Goal: Browse casually

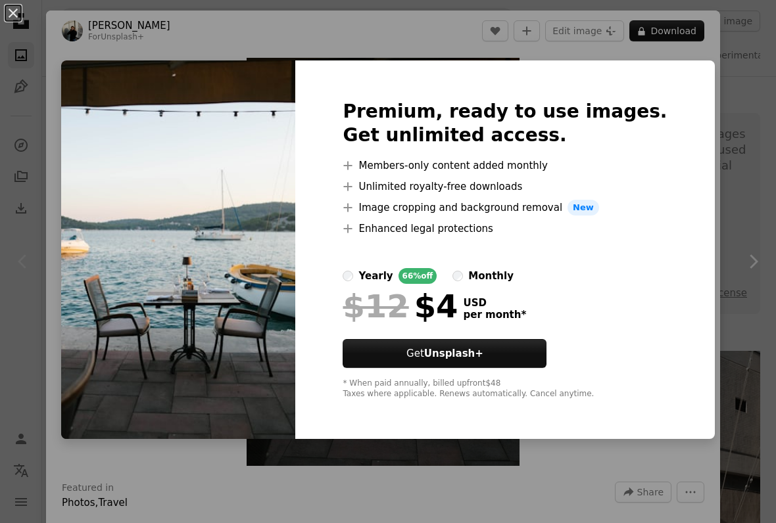
scroll to position [252, 0]
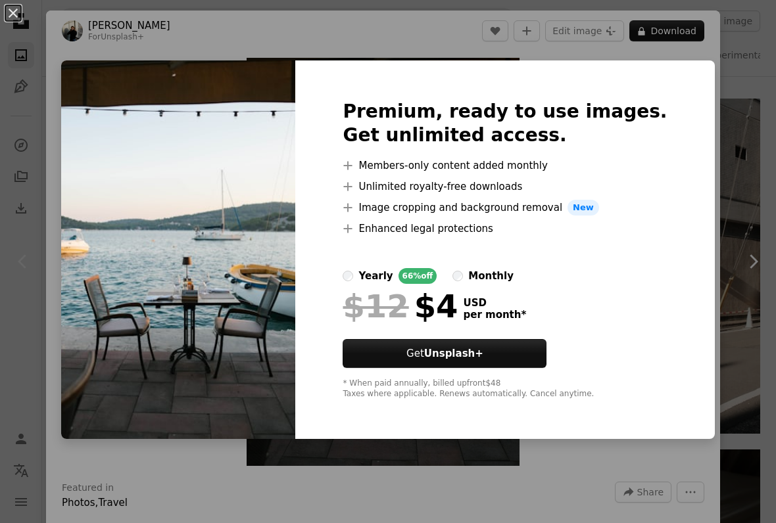
click at [734, 308] on div "An X shape Premium, ready to use images. Get unlimited access. A plus sign Memb…" at bounding box center [388, 261] width 776 height 523
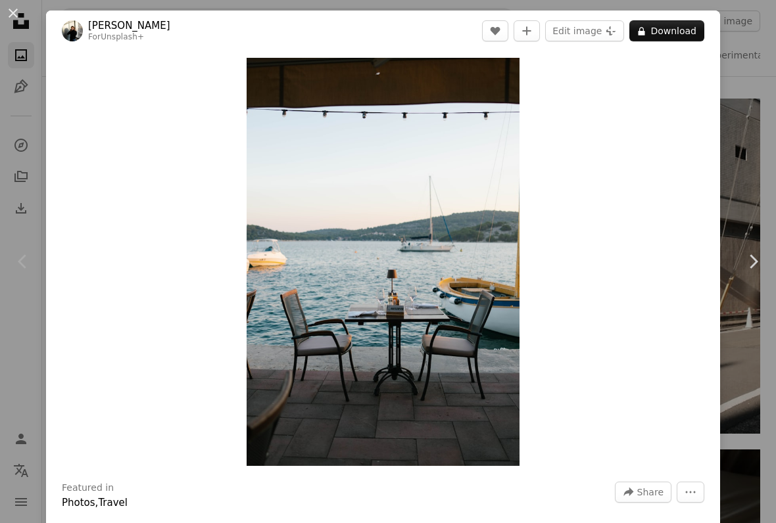
click at [749, 300] on link "Chevron right" at bounding box center [753, 262] width 46 height 126
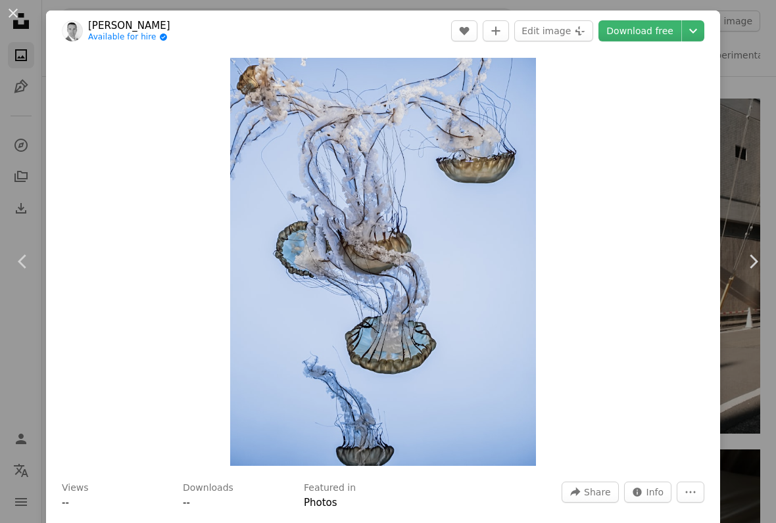
click at [703, 28] on icon "Chevron down" at bounding box center [692, 31] width 21 height 16
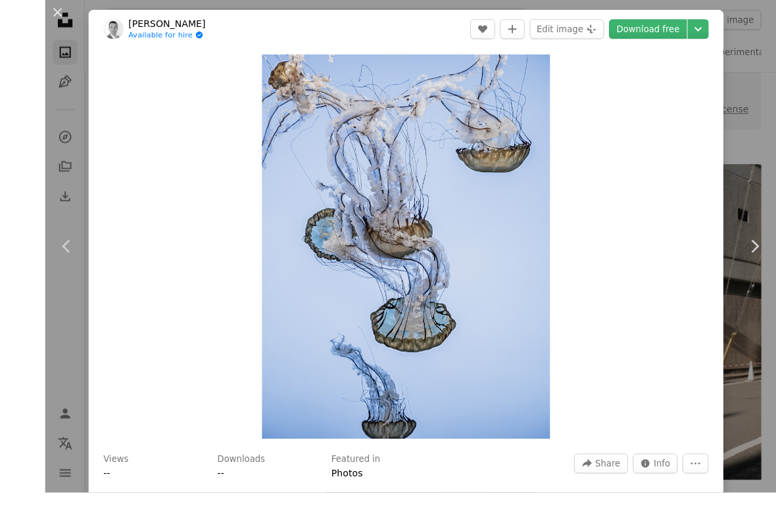
scroll to position [229, 0]
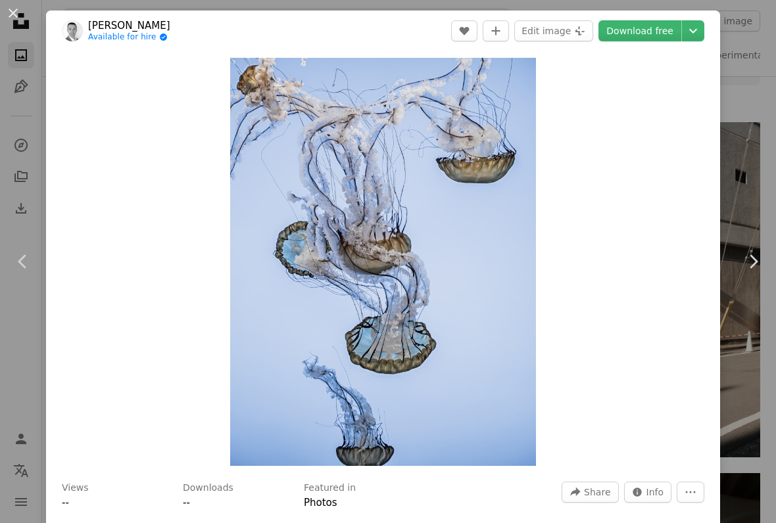
click at [697, 30] on icon "Choose download size" at bounding box center [693, 31] width 8 height 5
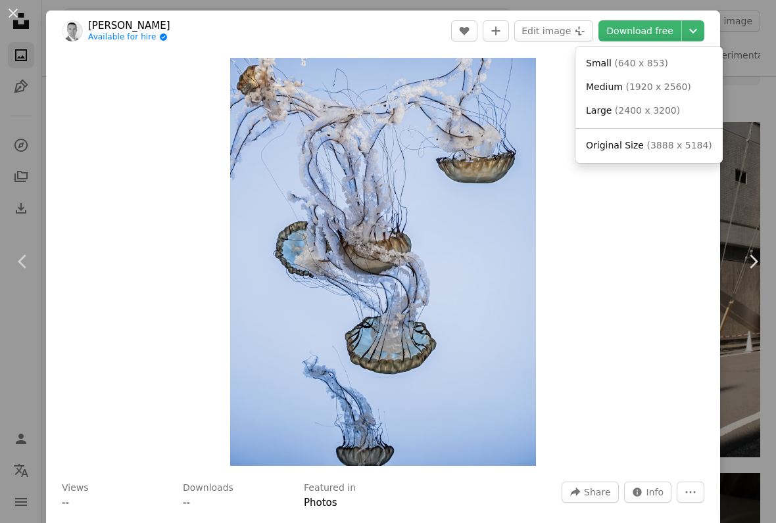
click at [754, 361] on dialog "An X shape Chevron left Chevron right [PERSON_NAME] Available for hire A checkm…" at bounding box center [388, 261] width 776 height 523
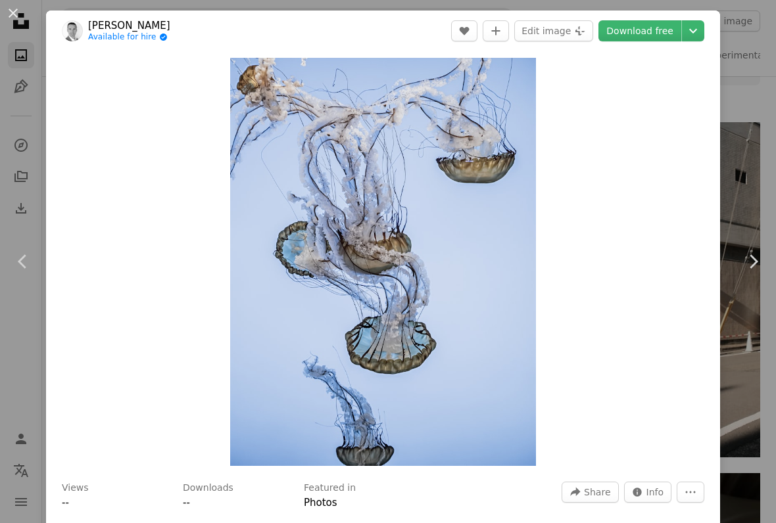
click at [12, 15] on button "An X shape" at bounding box center [13, 13] width 16 height 16
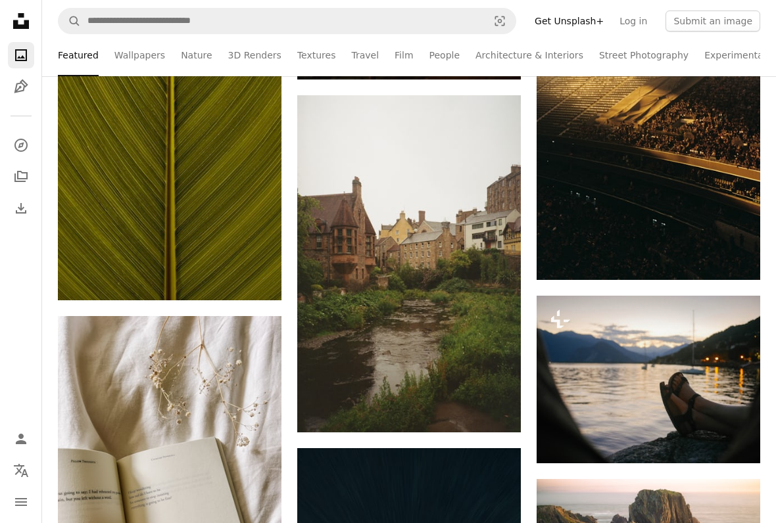
scroll to position [1273, 0]
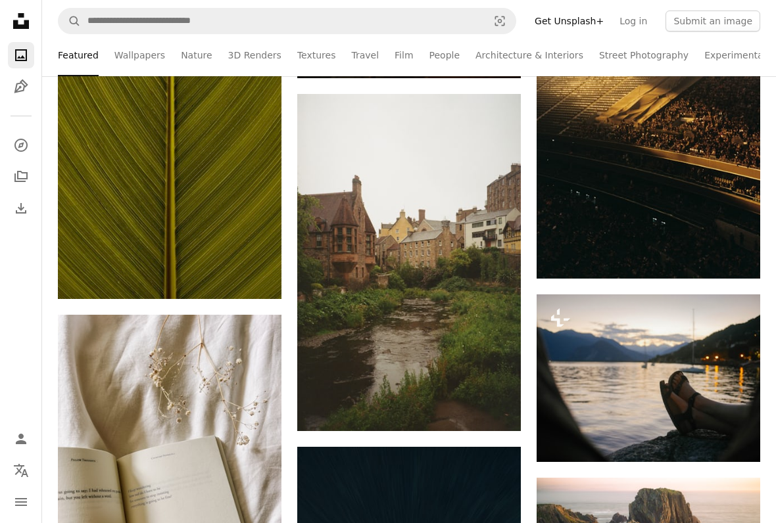
click at [473, 332] on img at bounding box center [409, 262] width 224 height 337
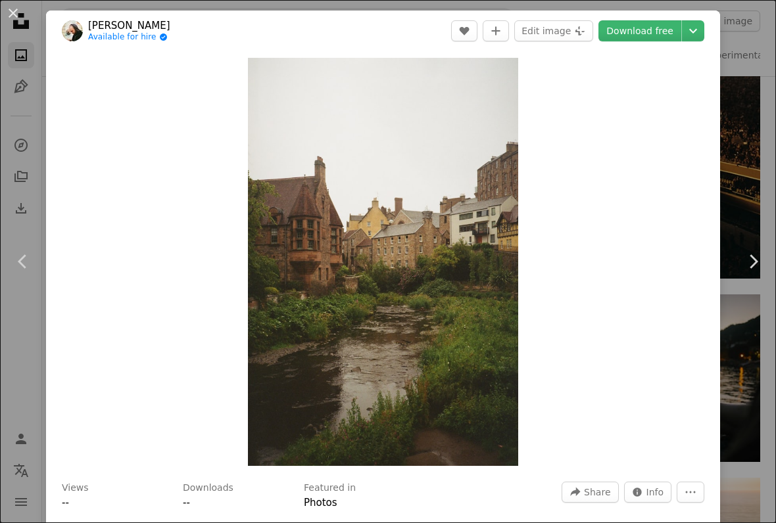
click at [760, 258] on icon "Chevron right" at bounding box center [752, 261] width 21 height 21
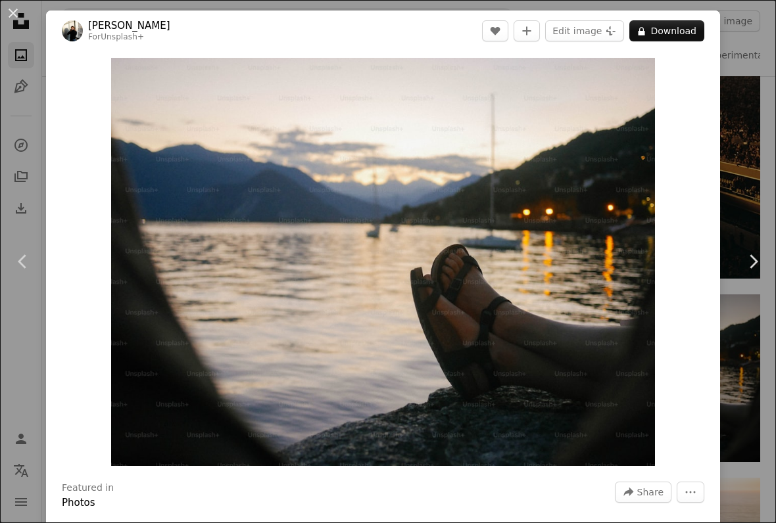
click at [759, 256] on icon "Chevron right" at bounding box center [752, 261] width 21 height 21
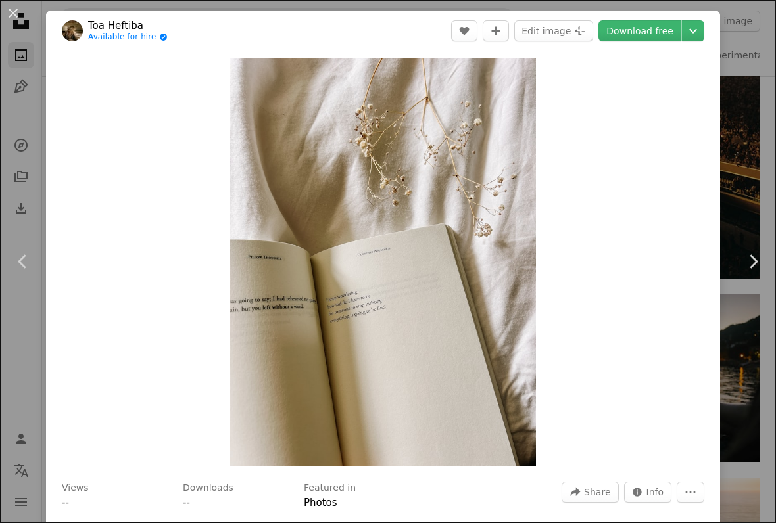
click at [31, 268] on icon "Chevron left" at bounding box center [22, 261] width 21 height 21
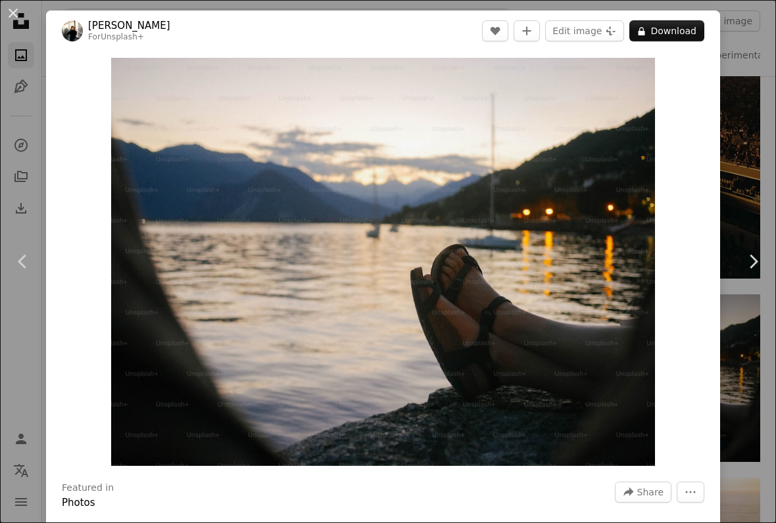
click at [747, 264] on icon "Chevron right" at bounding box center [752, 261] width 21 height 21
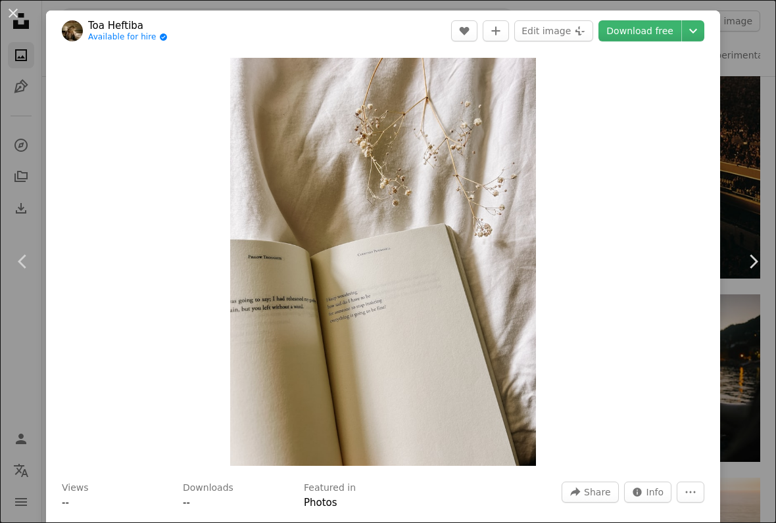
click at [751, 257] on icon at bounding box center [753, 261] width 9 height 14
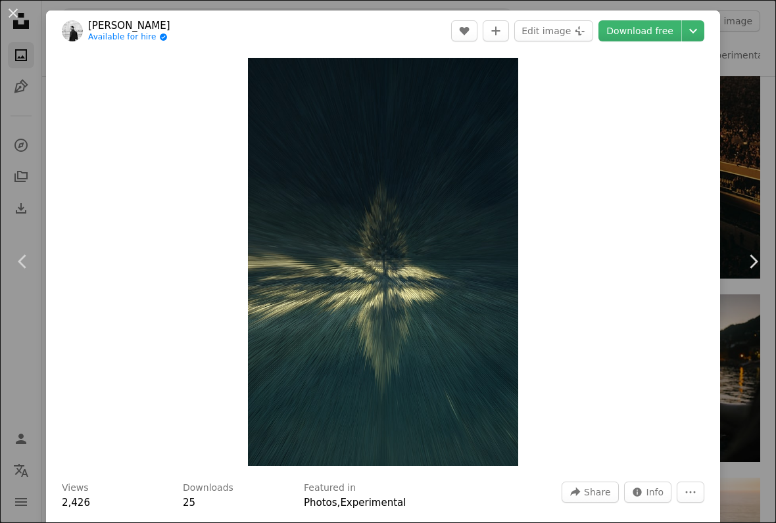
click at [751, 266] on icon at bounding box center [753, 261] width 9 height 14
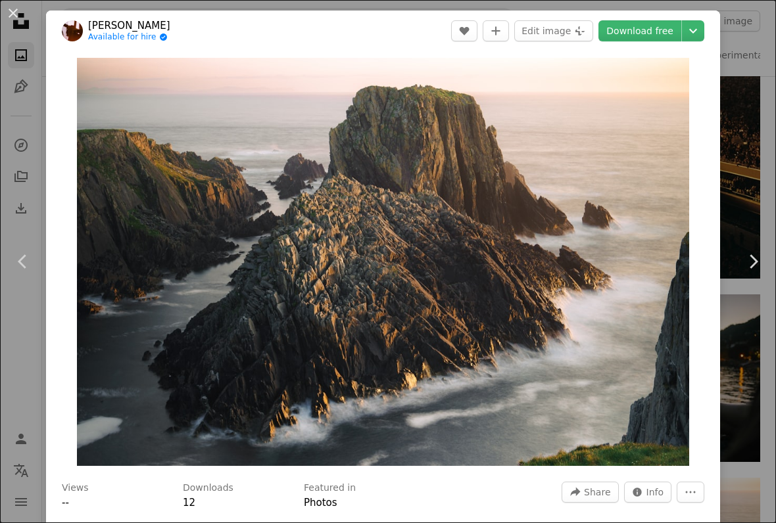
click at [753, 267] on icon "Chevron right" at bounding box center [752, 261] width 21 height 21
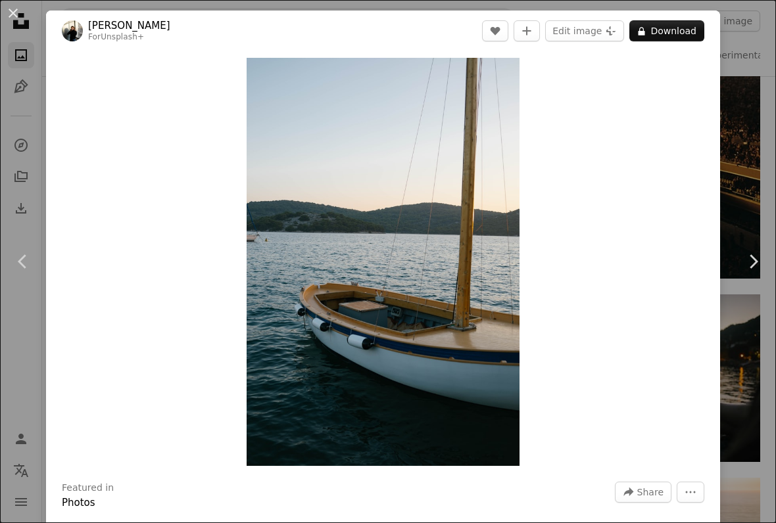
click at [757, 270] on icon "Chevron right" at bounding box center [752, 261] width 21 height 21
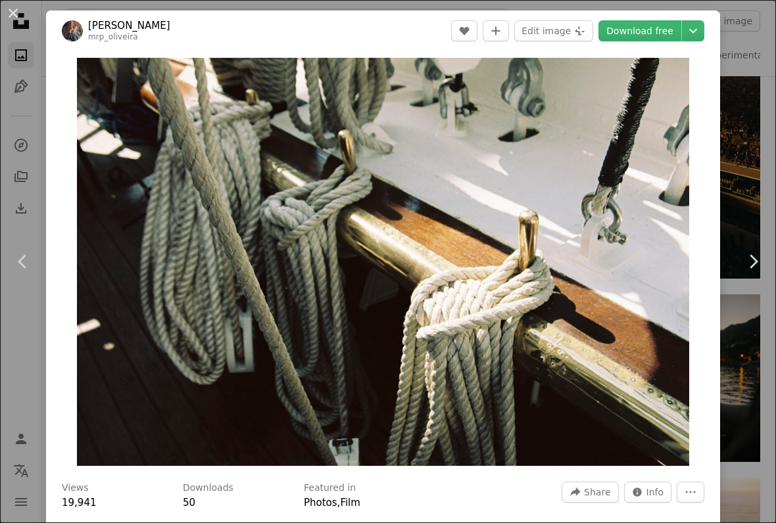
click at [753, 269] on icon "Chevron right" at bounding box center [752, 261] width 21 height 21
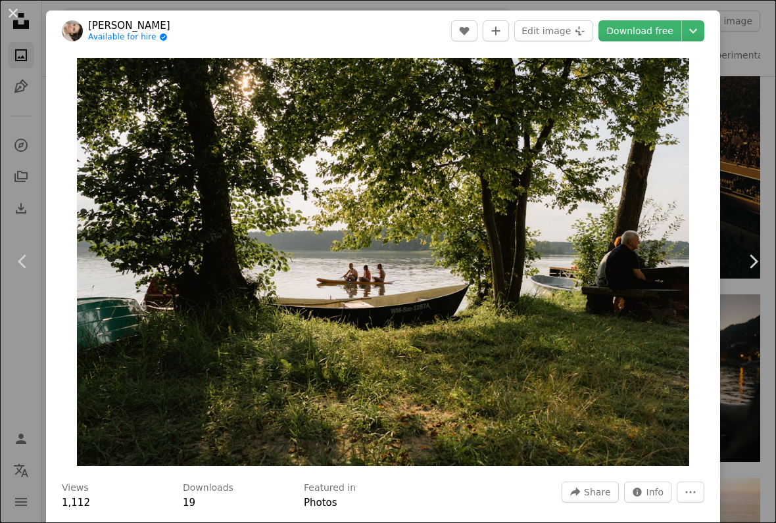
click at [753, 275] on link "Chevron right" at bounding box center [753, 262] width 46 height 126
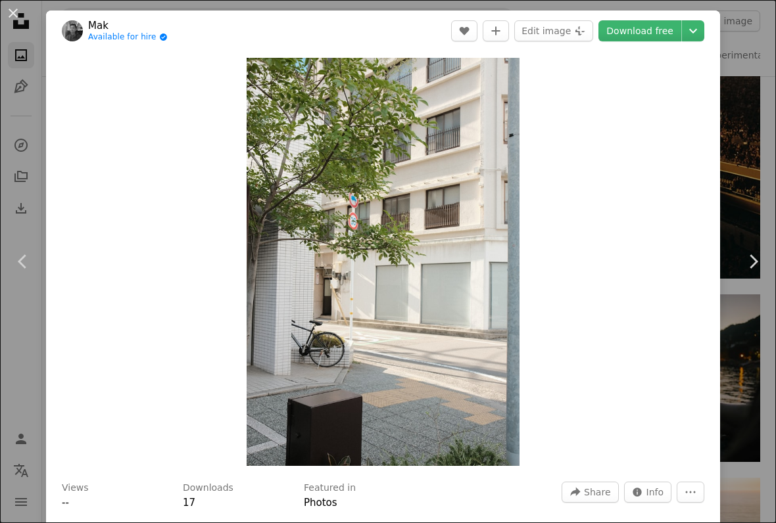
click at [26, 266] on icon "Chevron left" at bounding box center [22, 261] width 21 height 21
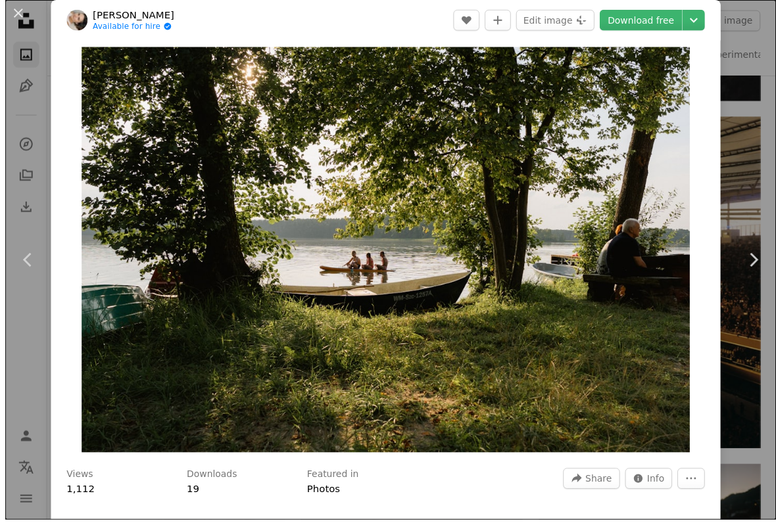
scroll to position [1242, 0]
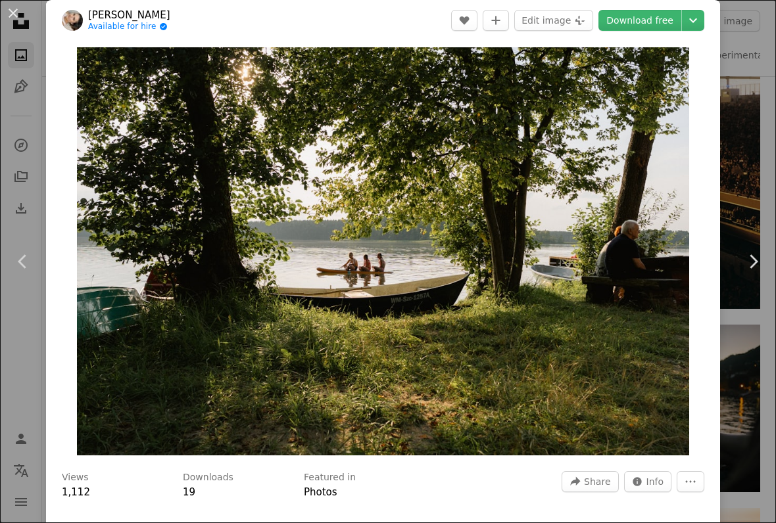
click at [743, 268] on icon "Chevron right" at bounding box center [752, 261] width 21 height 21
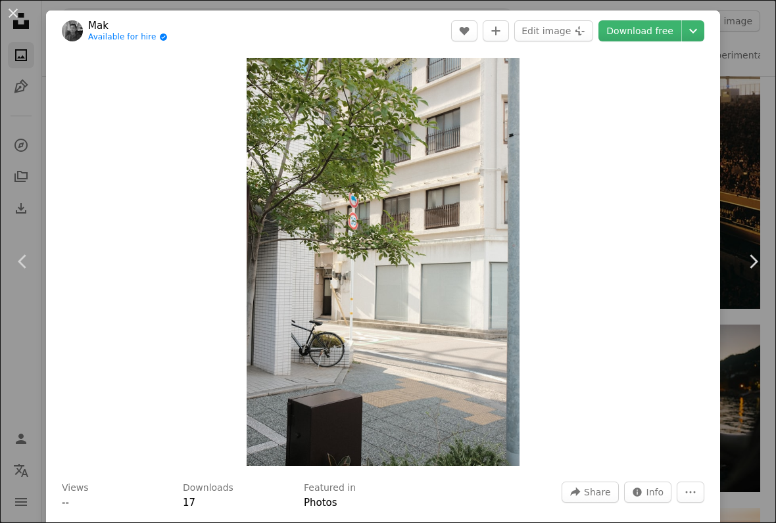
click at [750, 275] on link "Chevron right" at bounding box center [753, 262] width 46 height 126
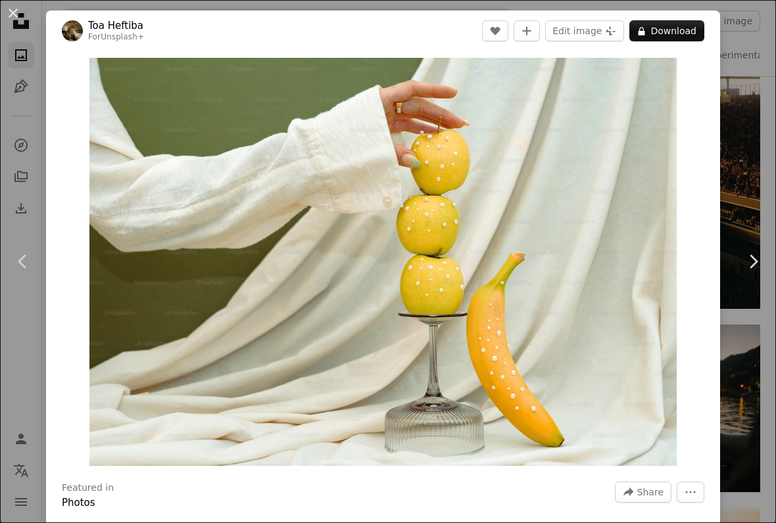
click at [750, 264] on icon "Chevron right" at bounding box center [752, 261] width 21 height 21
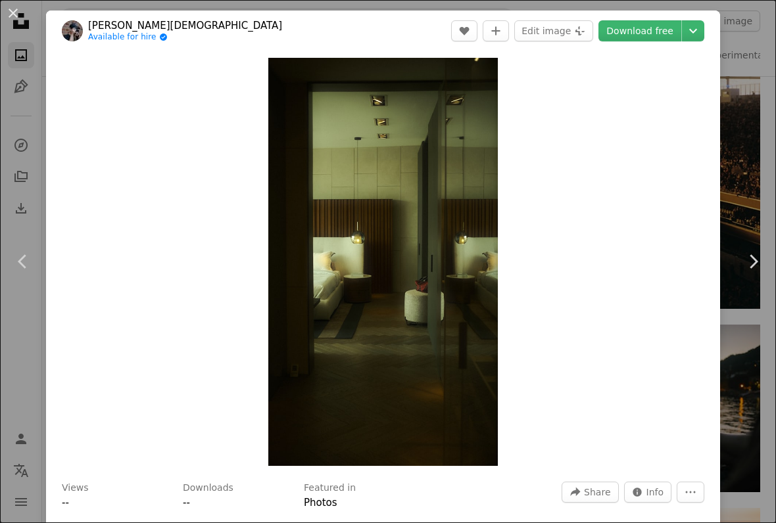
click at [750, 272] on link "Chevron right" at bounding box center [753, 262] width 46 height 126
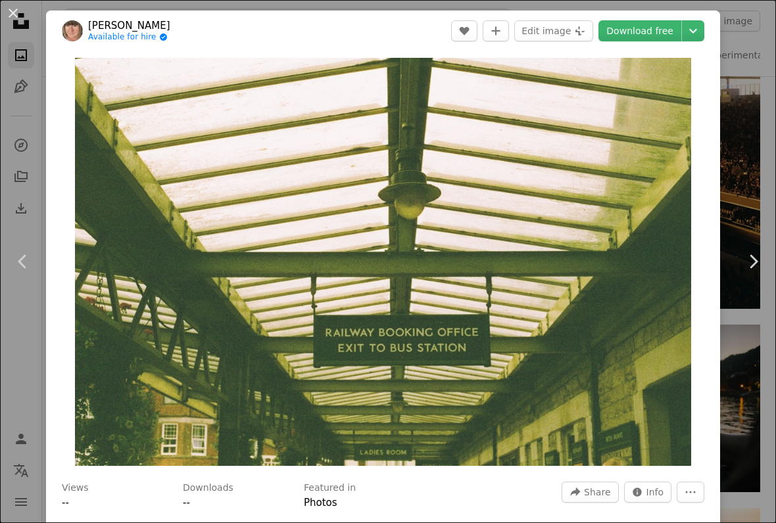
click at [749, 264] on icon "Chevron right" at bounding box center [752, 261] width 21 height 21
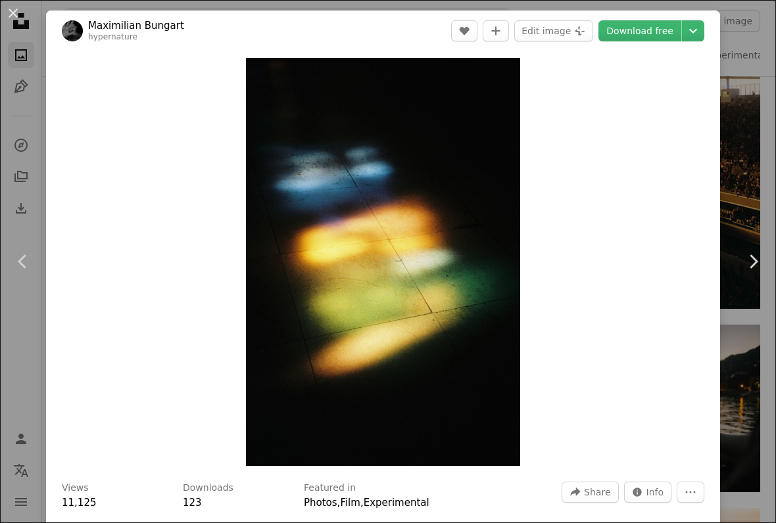
click at [753, 275] on link "Chevron right" at bounding box center [753, 262] width 46 height 126
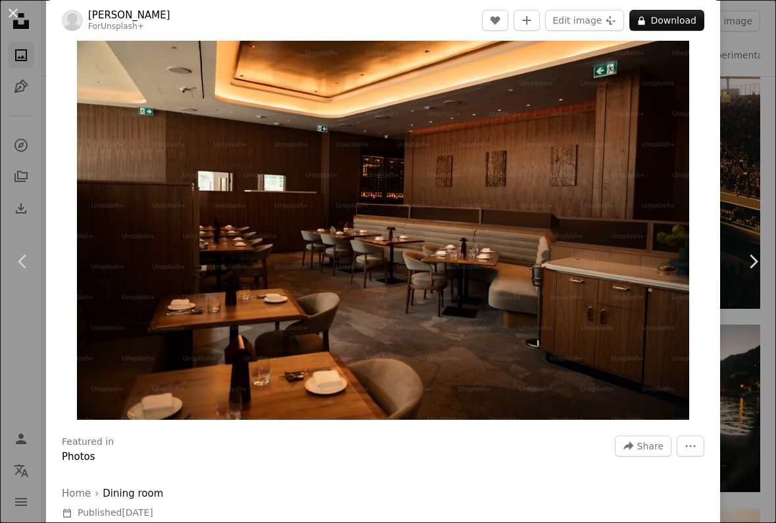
scroll to position [50, 0]
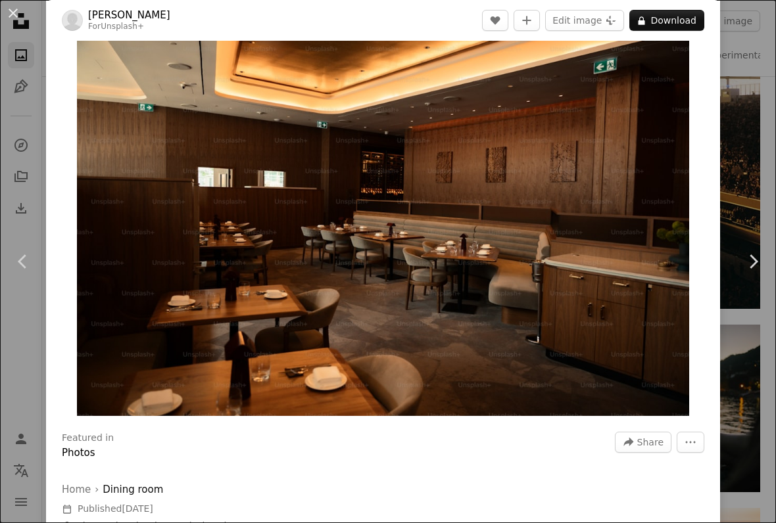
click at [744, 258] on icon "Chevron right" at bounding box center [752, 261] width 21 height 21
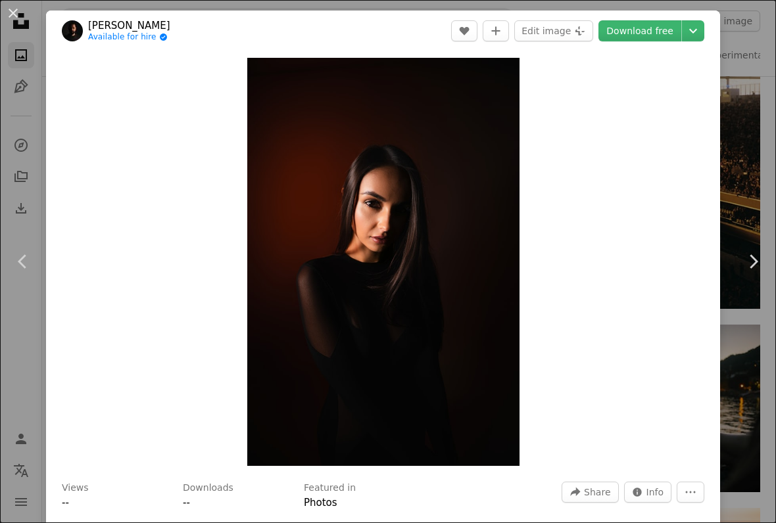
click at [754, 266] on icon "Chevron right" at bounding box center [752, 261] width 21 height 21
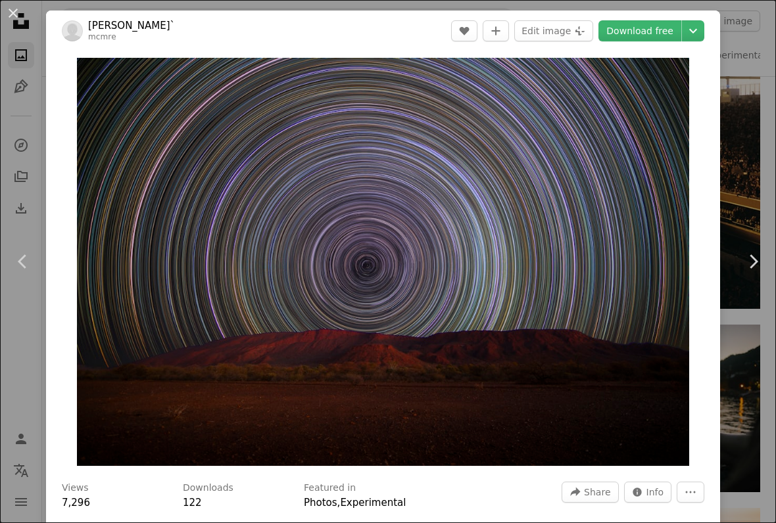
click at [744, 268] on icon "Chevron right" at bounding box center [752, 261] width 21 height 21
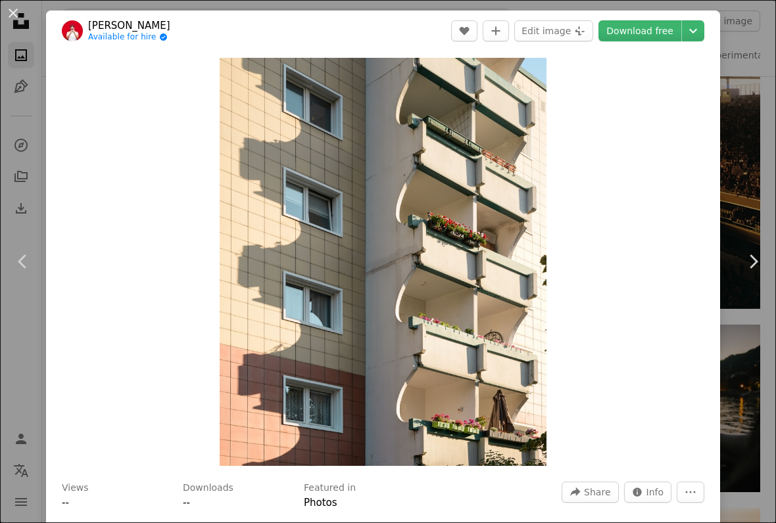
click at [703, 35] on icon "Chevron down" at bounding box center [692, 31] width 21 height 16
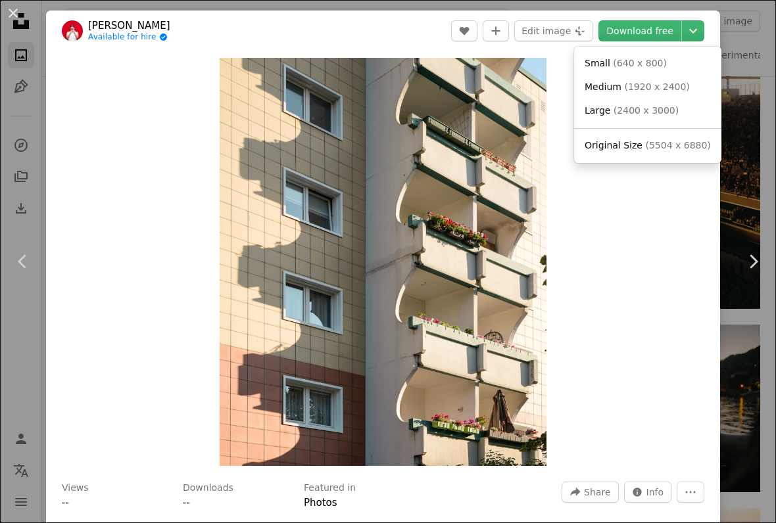
click at [21, 22] on dialog "An X shape Chevron left Chevron right [PERSON_NAME] Available for hire A checkm…" at bounding box center [388, 261] width 776 height 523
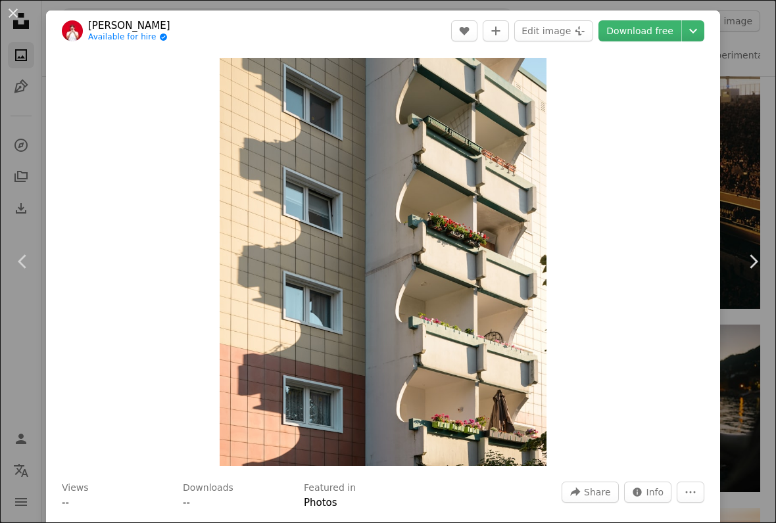
click at [12, 21] on button "An X shape" at bounding box center [13, 13] width 16 height 16
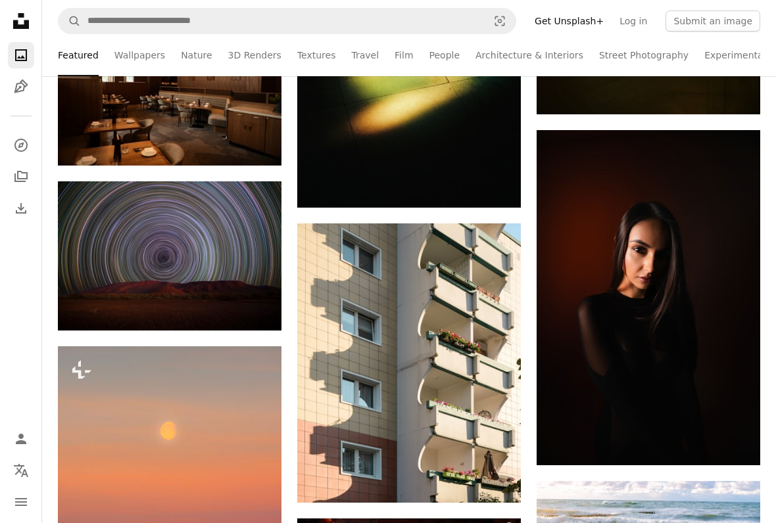
scroll to position [2158, 0]
